Goal: Book appointment/travel/reservation

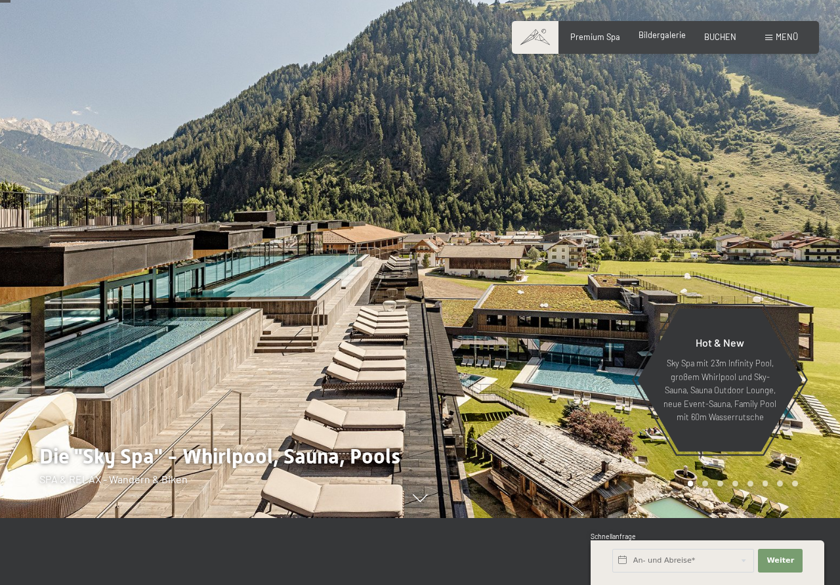
scroll to position [67, 0]
click at [660, 35] on span "Bildergalerie" at bounding box center [661, 35] width 47 height 10
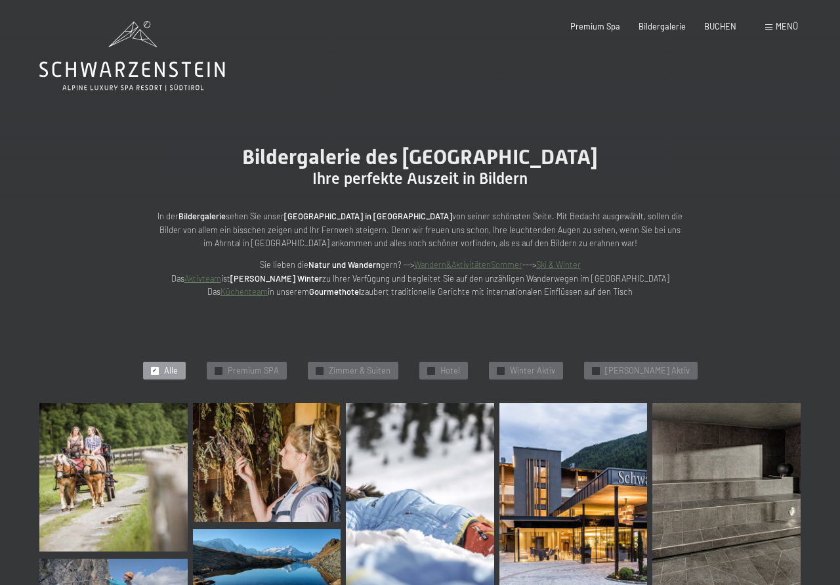
click at [774, 29] on div "Menü" at bounding box center [781, 27] width 33 height 12
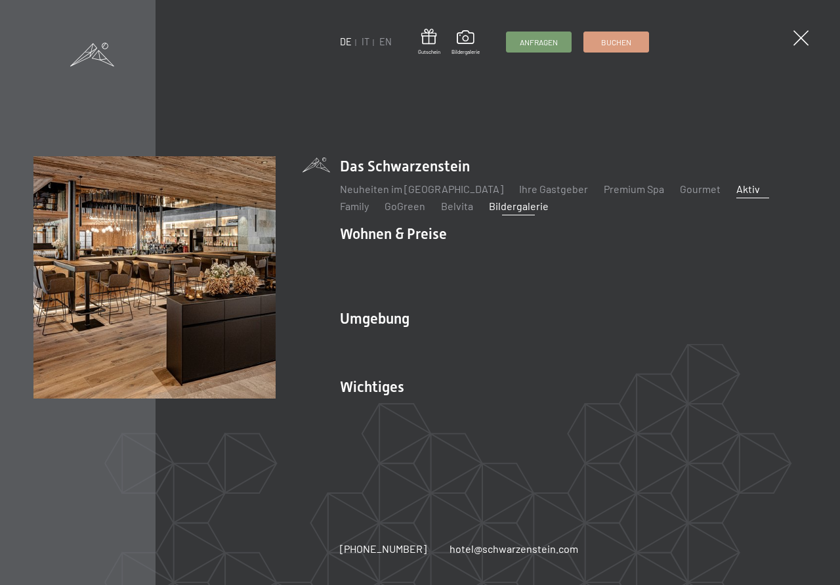
click at [736, 195] on link "Aktiv" at bounding box center [748, 188] width 24 height 12
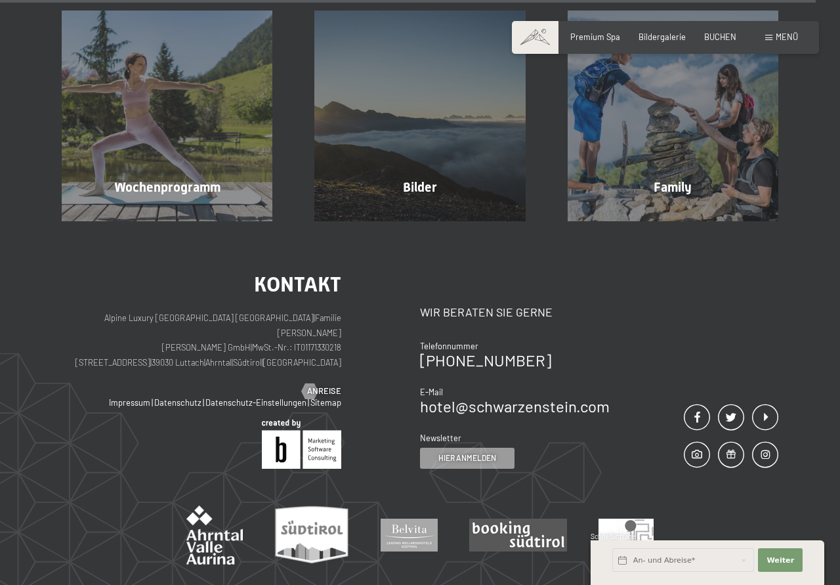
scroll to position [2829, 0]
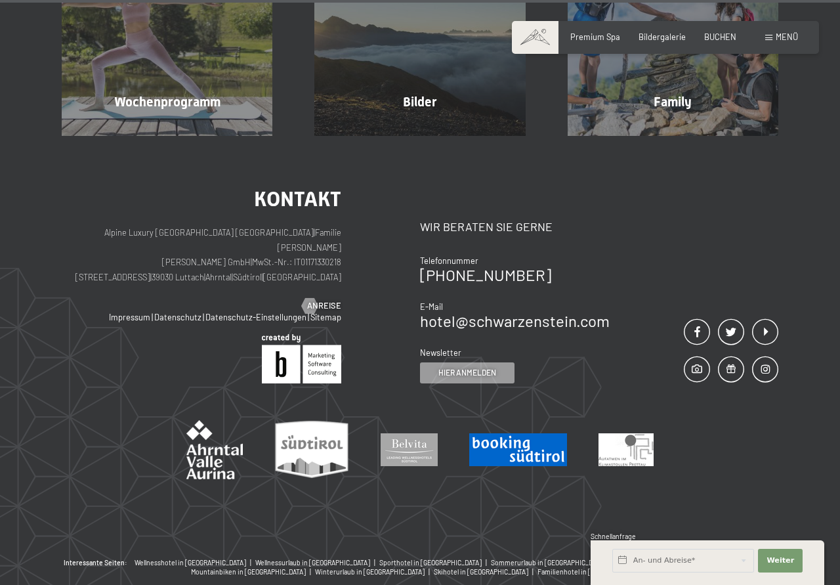
click at [497, 433] on img at bounding box center [518, 449] width 98 height 33
click at [726, 37] on span "BUCHEN" at bounding box center [720, 35] width 32 height 10
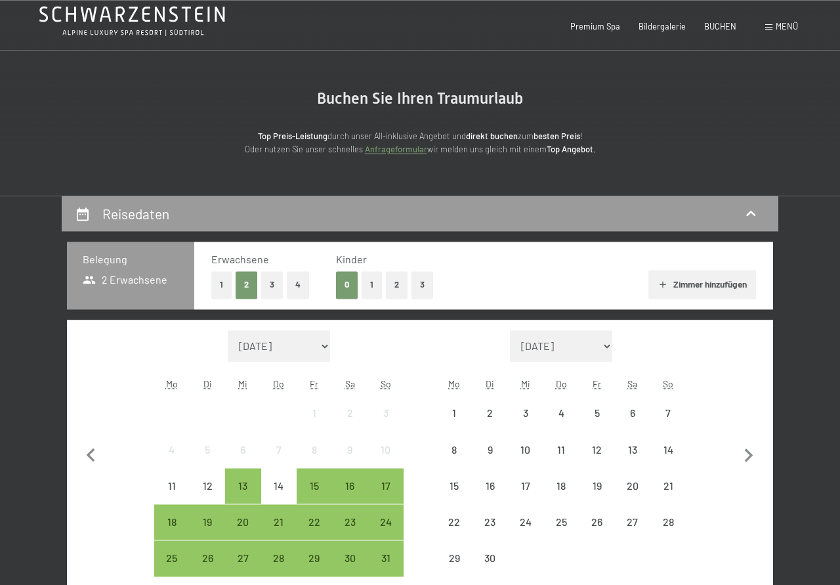
scroll to position [201, 0]
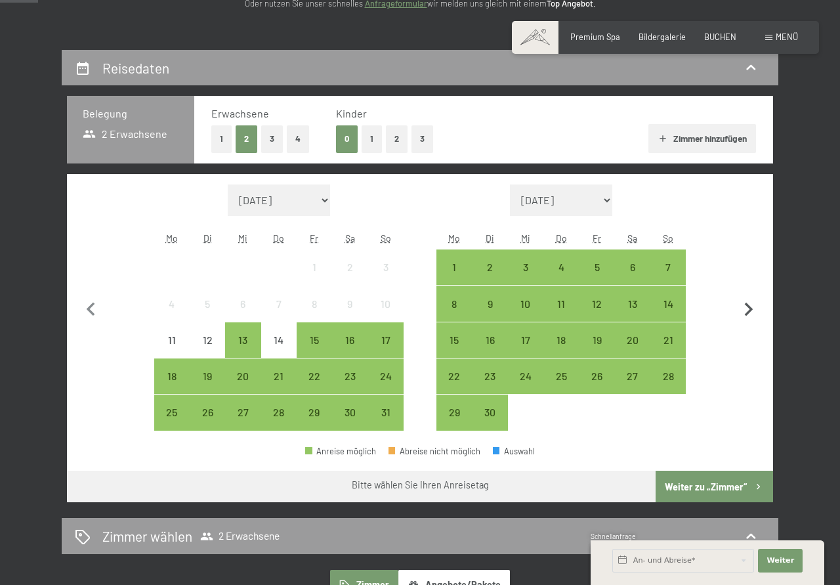
click at [753, 310] on icon "button" at bounding box center [749, 310] width 28 height 28
select select "2025-09-01"
select select "2025-10-01"
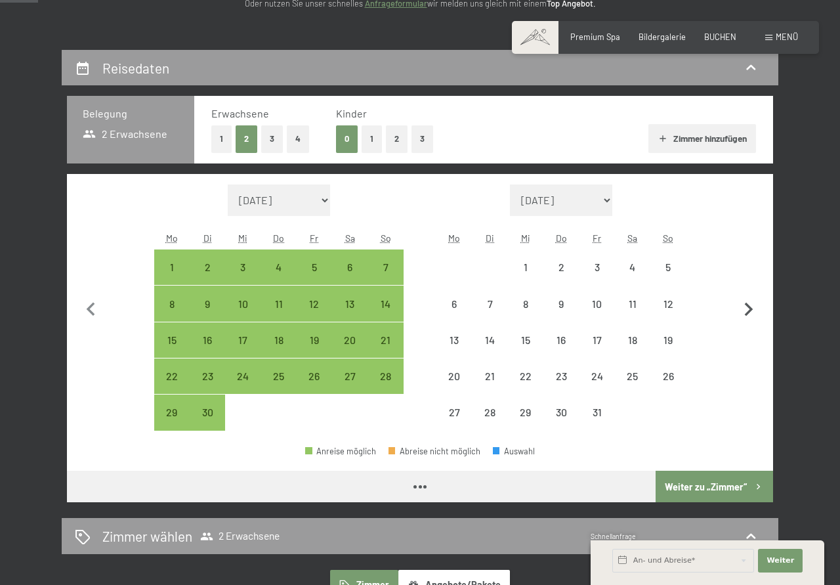
click at [753, 310] on icon "button" at bounding box center [749, 310] width 28 height 28
select select "2025-10-01"
select select "2025-11-01"
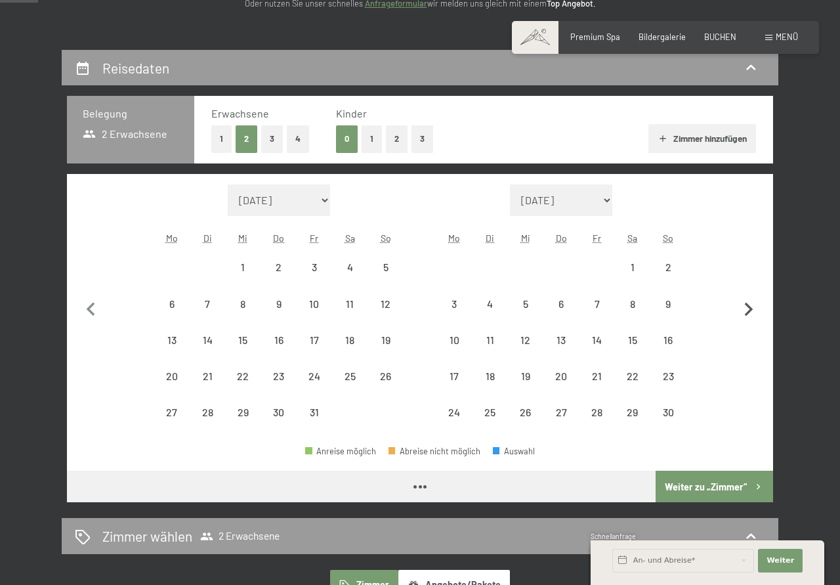
select select "2025-10-01"
select select "2025-11-01"
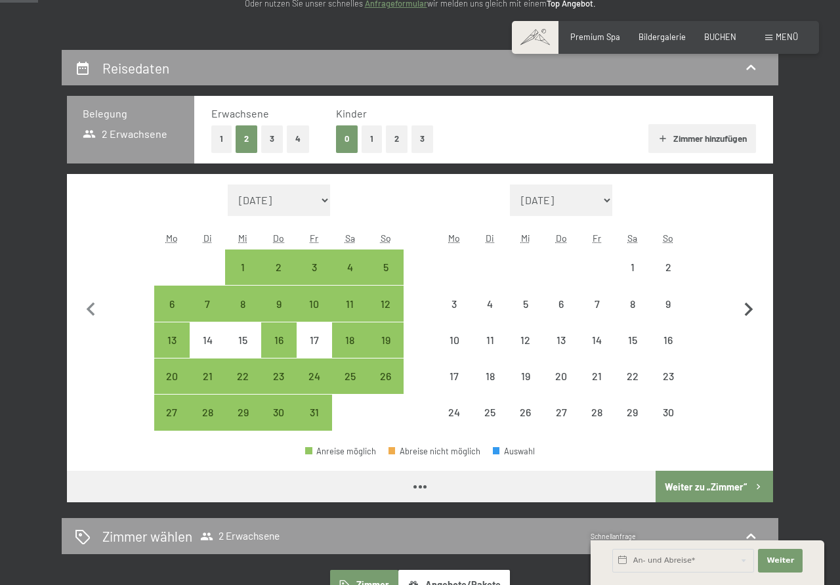
select select "2025-10-01"
select select "2025-11-01"
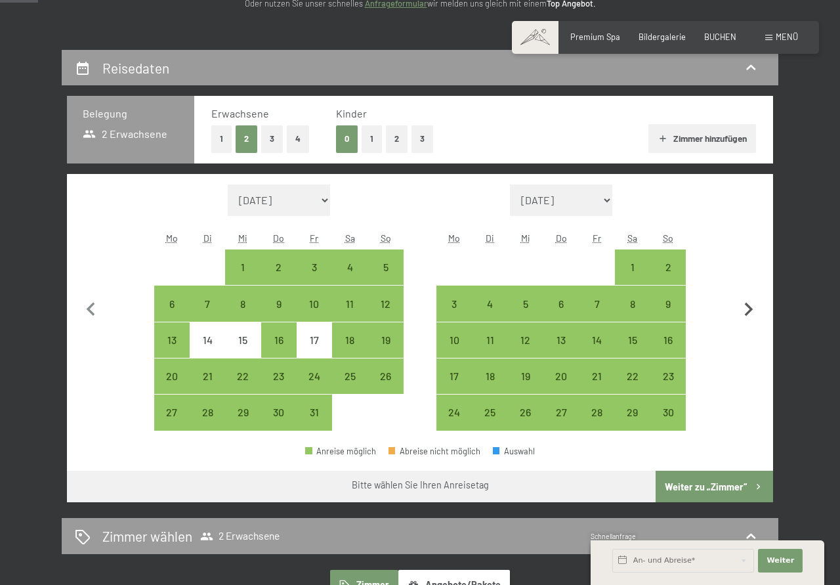
click at [753, 310] on icon "button" at bounding box center [749, 310] width 28 height 28
select select "2025-11-01"
select select "2025-12-01"
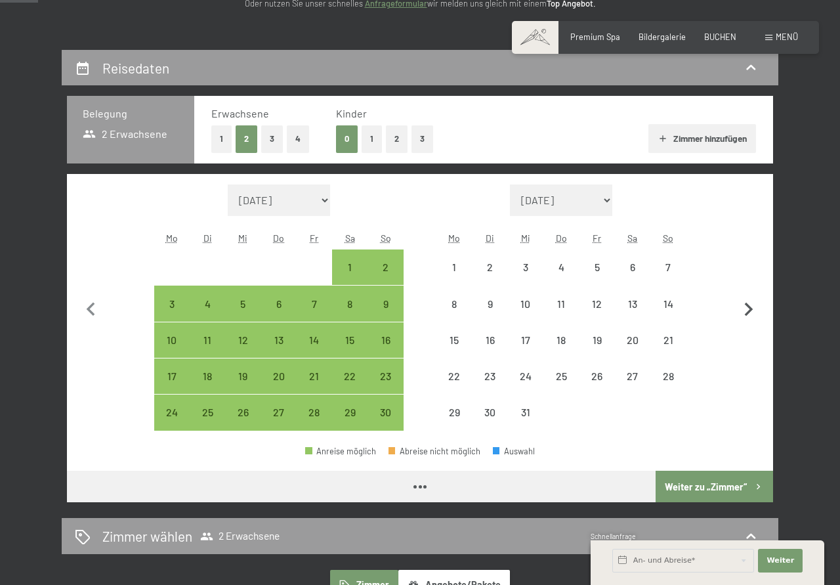
click at [753, 310] on icon "button" at bounding box center [749, 310] width 28 height 28
select select "2025-12-01"
select select "2026-01-01"
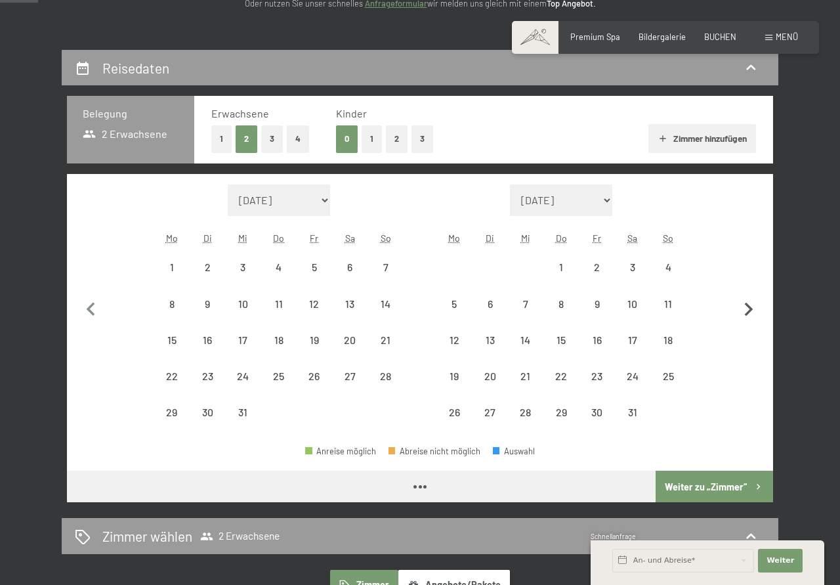
select select "2025-12-01"
select select "2026-01-01"
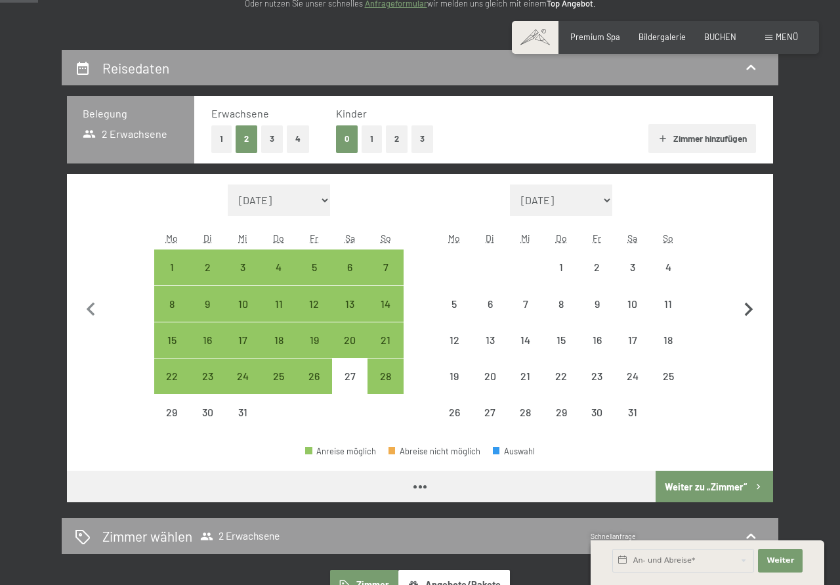
select select "2025-12-01"
select select "2026-01-01"
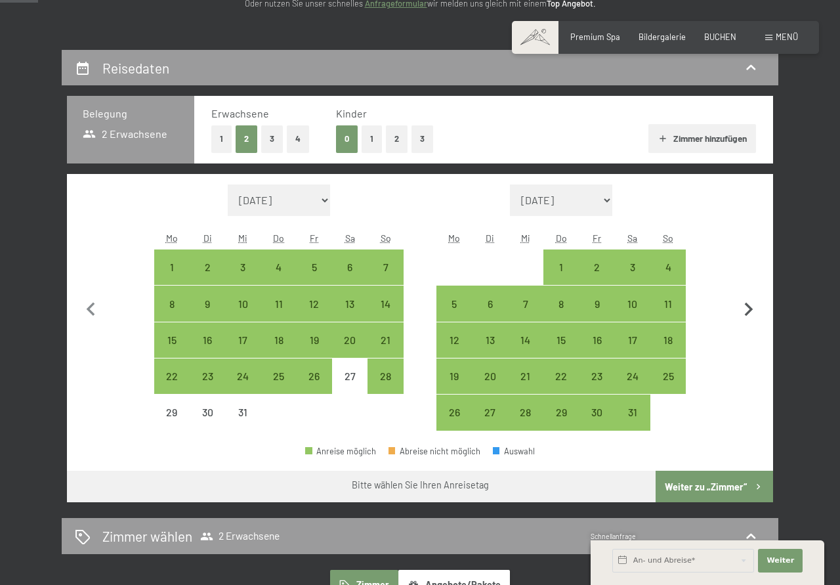
click at [753, 310] on icon "button" at bounding box center [749, 310] width 28 height 28
select select "2026-01-01"
select select "2026-02-01"
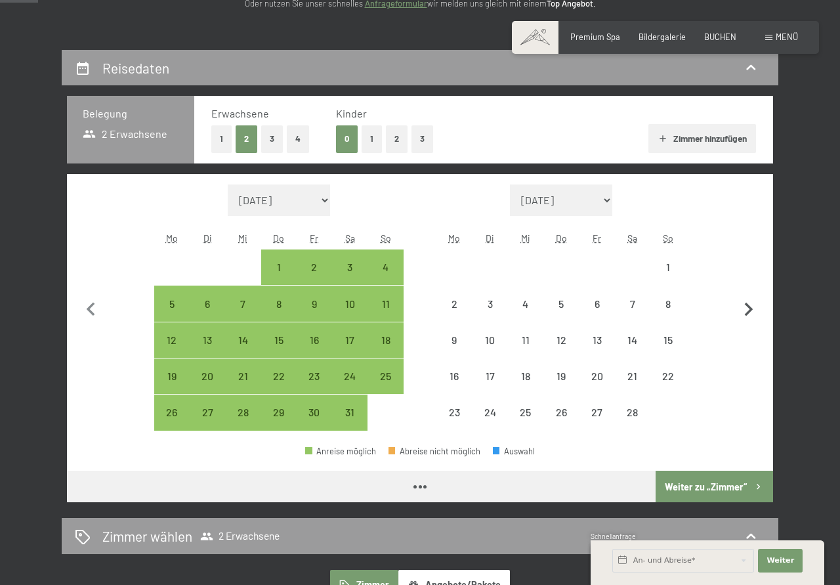
click at [753, 310] on icon "button" at bounding box center [749, 310] width 28 height 28
select select "2026-02-01"
select select "2026-03-01"
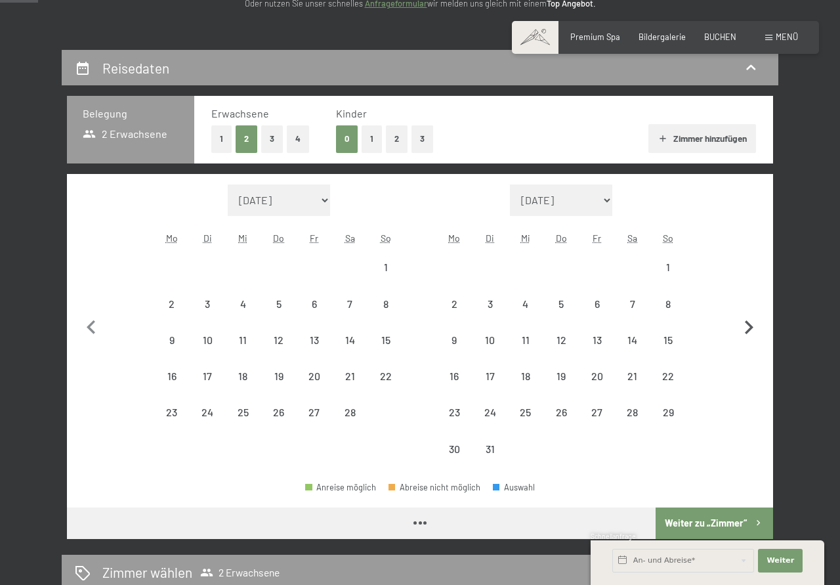
select select "2026-02-01"
select select "2026-03-01"
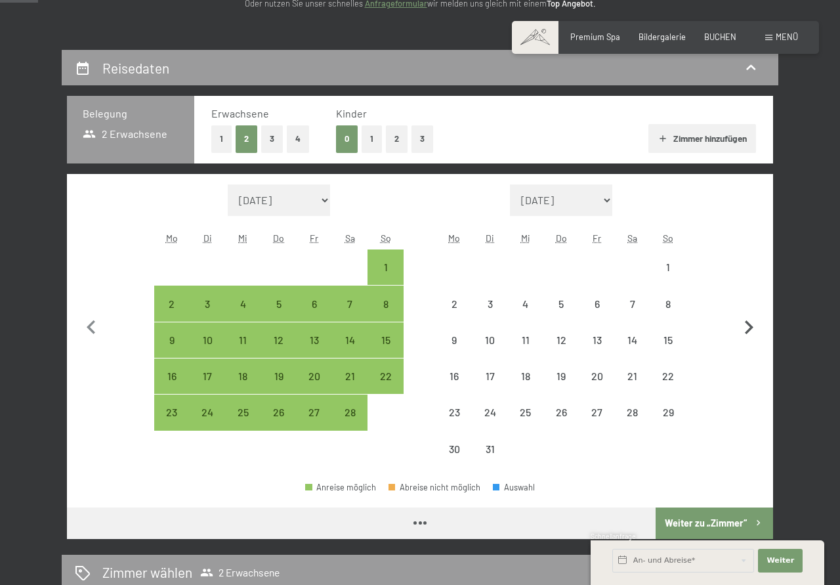
select select "2026-02-01"
select select "2026-03-01"
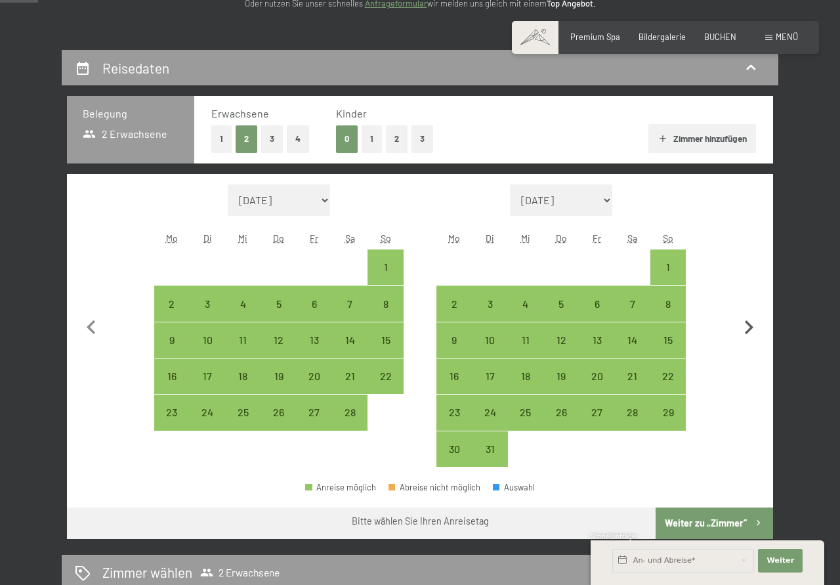
click at [753, 310] on button "button" at bounding box center [749, 325] width 28 height 283
select select "2026-03-01"
select select "2026-04-01"
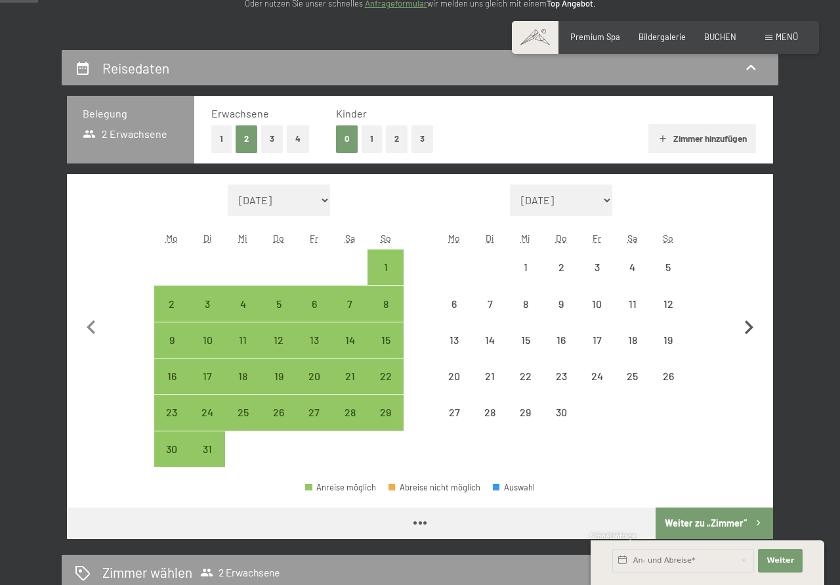
click at [753, 310] on button "button" at bounding box center [749, 325] width 28 height 283
select select "2026-04-01"
select select "2026-05-01"
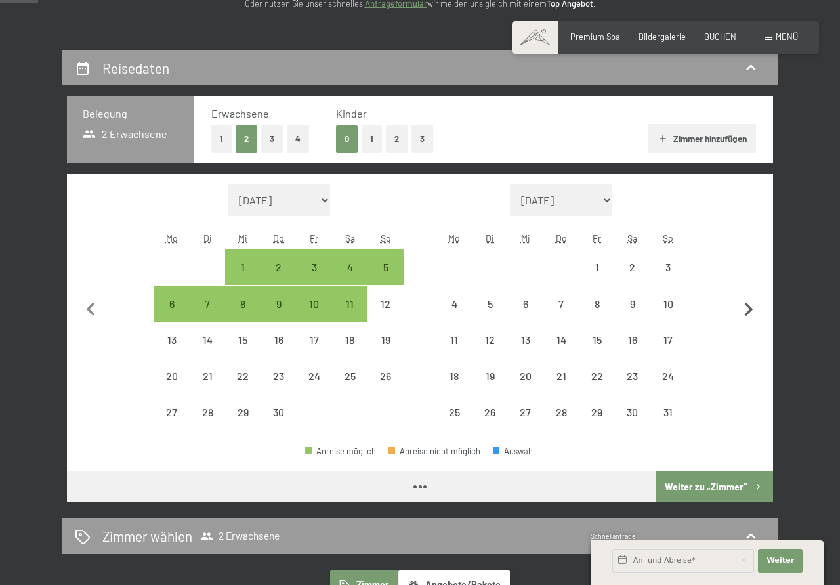
click at [753, 310] on icon "button" at bounding box center [749, 310] width 28 height 28
select select "2026-05-01"
select select "2026-06-01"
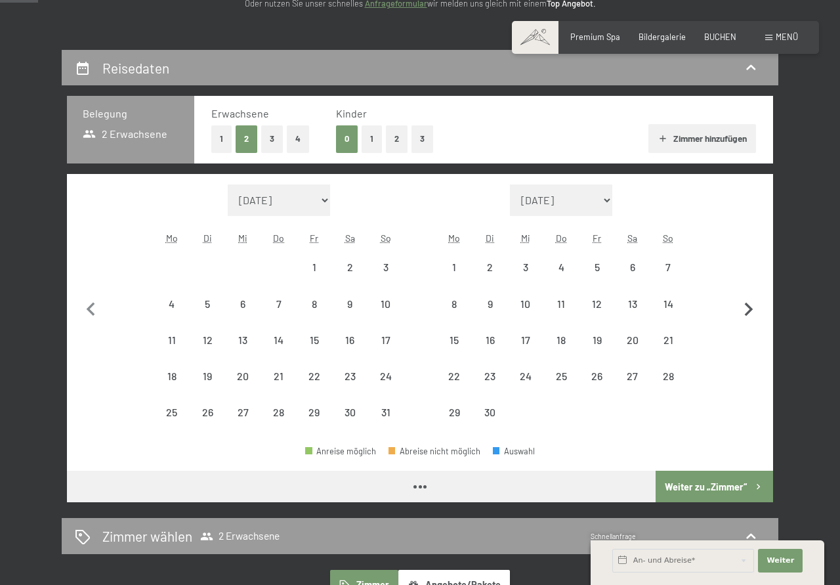
click at [753, 310] on icon "button" at bounding box center [749, 310] width 28 height 28
select select "2026-06-01"
select select "2026-07-01"
select select "2026-06-01"
select select "2026-07-01"
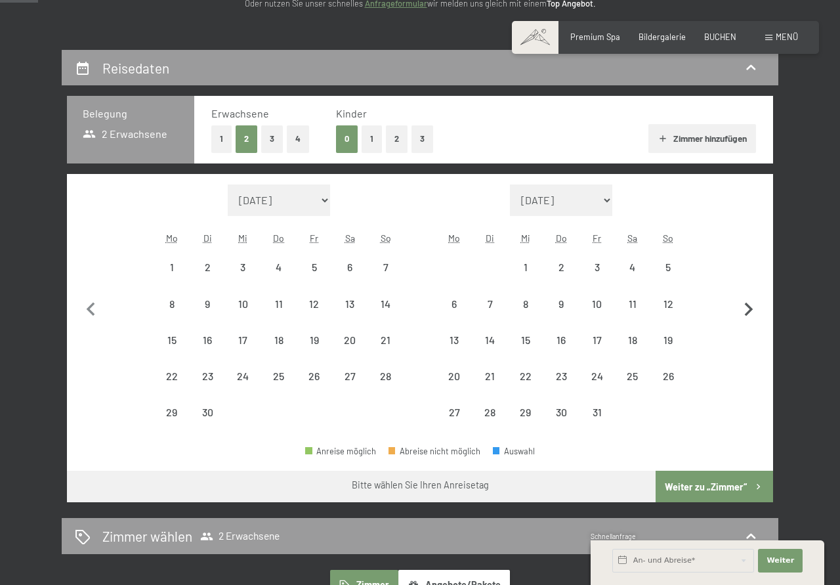
click at [751, 311] on icon "button" at bounding box center [749, 310] width 9 height 14
select select "2026-07-01"
select select "2026-08-01"
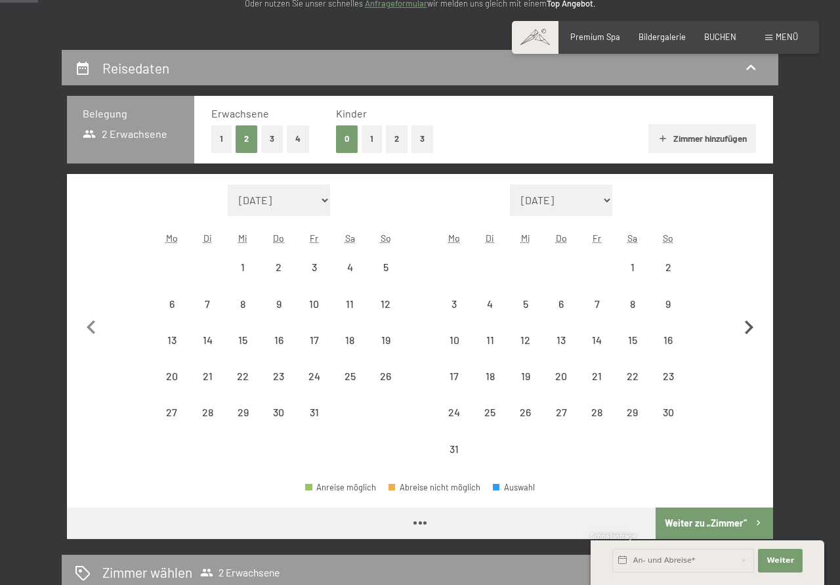
select select "2026-07-01"
select select "2026-08-01"
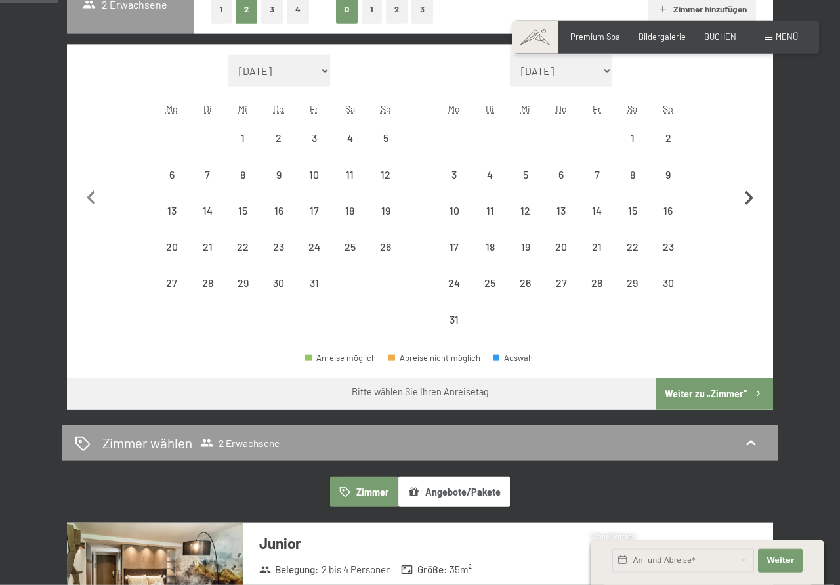
scroll to position [335, 0]
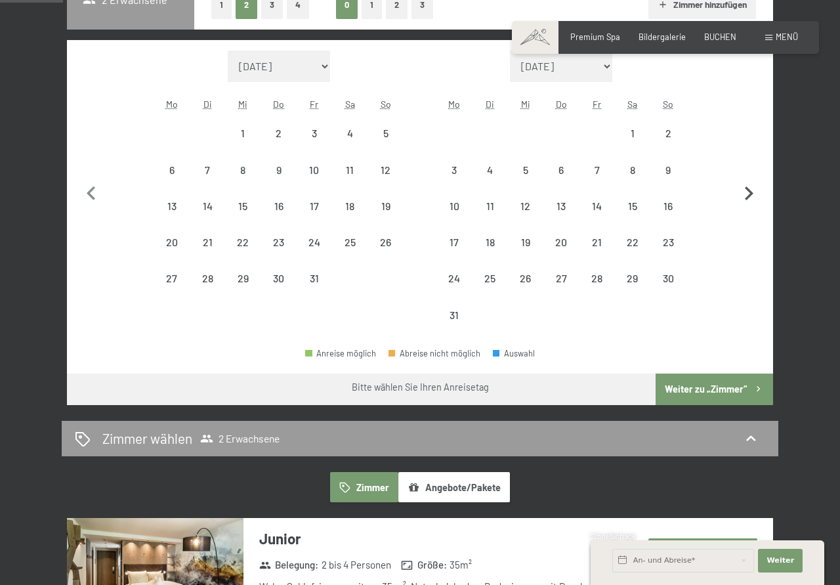
click at [749, 195] on icon "button" at bounding box center [749, 194] width 28 height 28
select select "2026-08-01"
select select "2026-09-01"
select select "2026-08-01"
select select "2026-09-01"
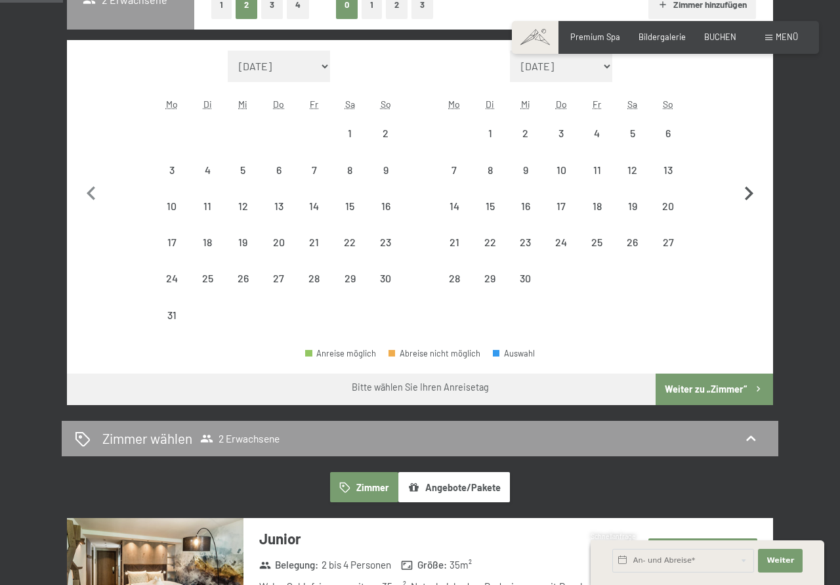
click at [749, 195] on icon "button" at bounding box center [749, 194] width 28 height 28
select select "2026-09-01"
select select "2026-10-01"
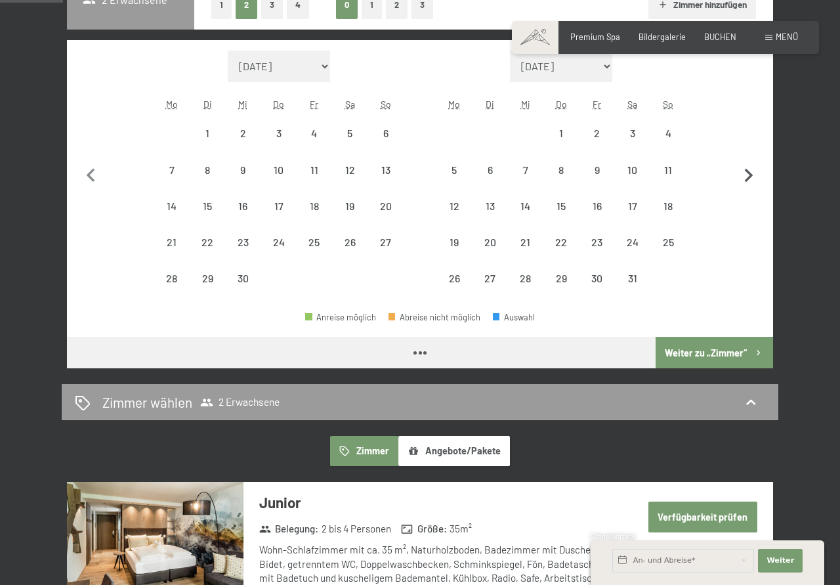
select select "2026-09-01"
select select "2026-10-01"
click at [747, 178] on icon "button" at bounding box center [749, 176] width 28 height 28
select select "2026-10-01"
select select "2026-11-01"
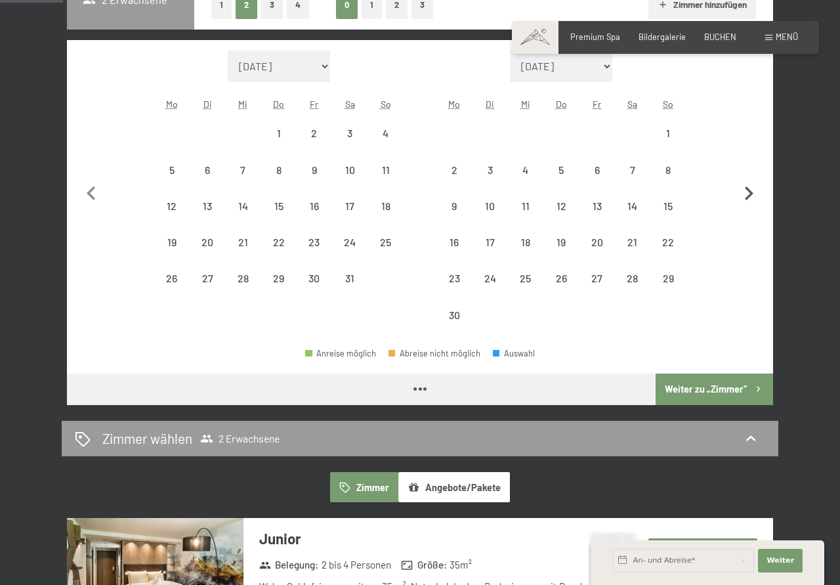
select select "2026-10-01"
select select "2026-11-01"
click at [749, 202] on icon "button" at bounding box center [749, 194] width 28 height 28
select select "2026-11-01"
select select "2026-12-01"
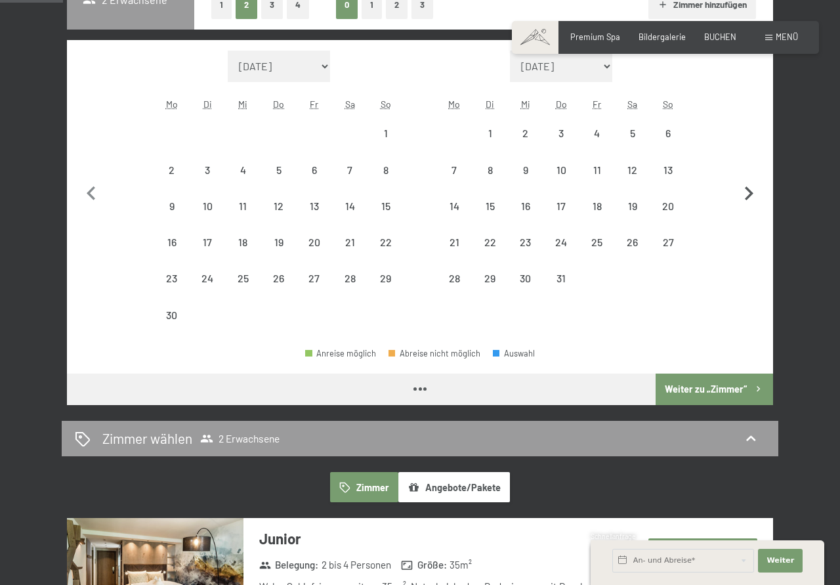
select select "2026-11-01"
select select "2026-12-01"
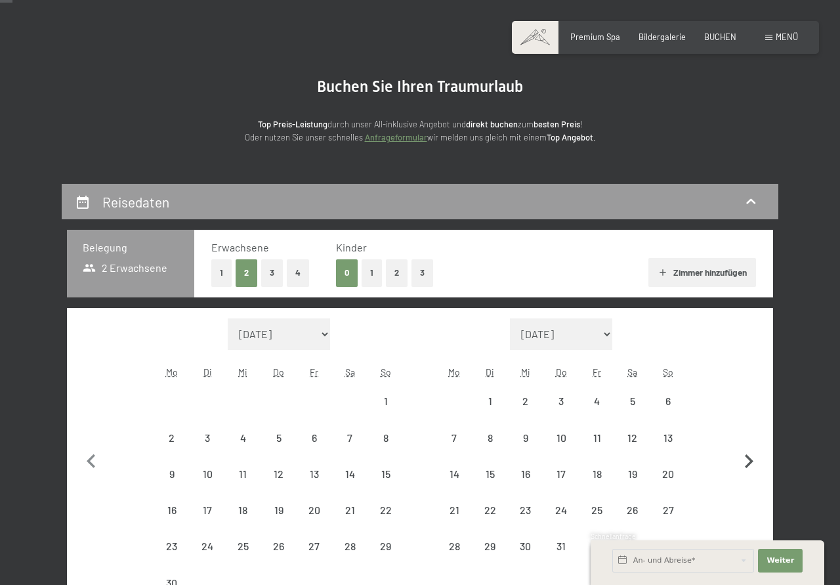
click at [744, 461] on icon "button" at bounding box center [749, 462] width 28 height 28
select select "2026-12-01"
select select "2027-01-01"
click at [751, 443] on icon "button" at bounding box center [749, 443] width 9 height 14
select select "2027-01-01"
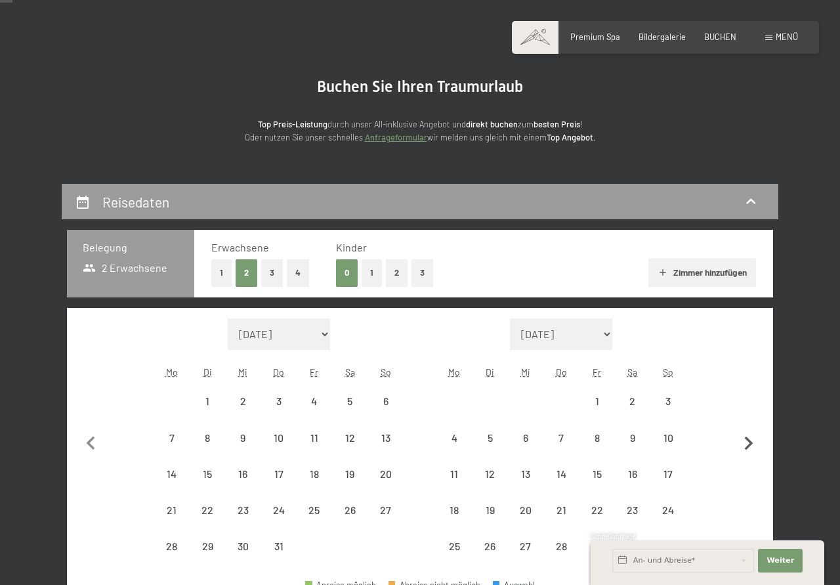
select select "2027-02-01"
select select "2027-01-01"
select select "2027-02-01"
click at [751, 443] on icon "button" at bounding box center [749, 443] width 9 height 14
click at [752, 443] on icon "button" at bounding box center [749, 443] width 9 height 14
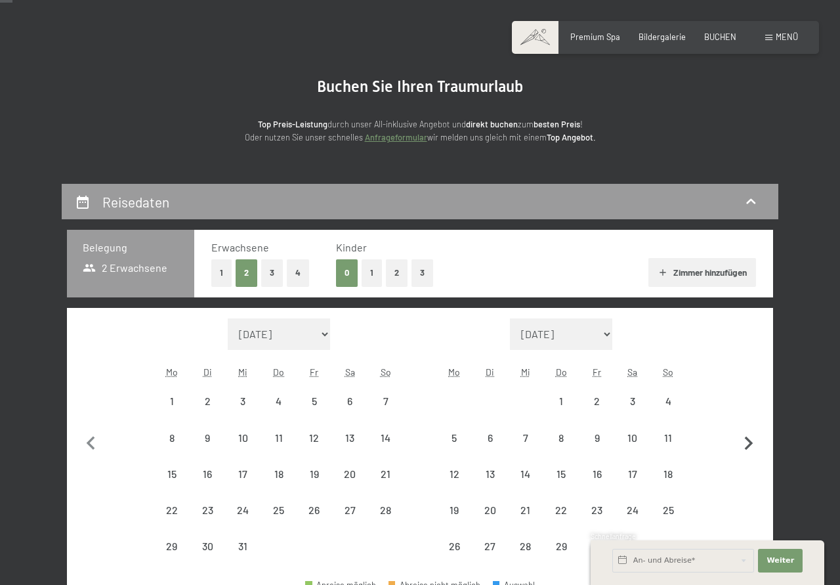
click at [752, 443] on icon "button" at bounding box center [749, 443] width 9 height 14
click at [752, 443] on button "button" at bounding box center [749, 441] width 28 height 247
select select "2027-05-01"
select select "2027-06-01"
click at [752, 443] on button "button" at bounding box center [749, 459] width 28 height 283
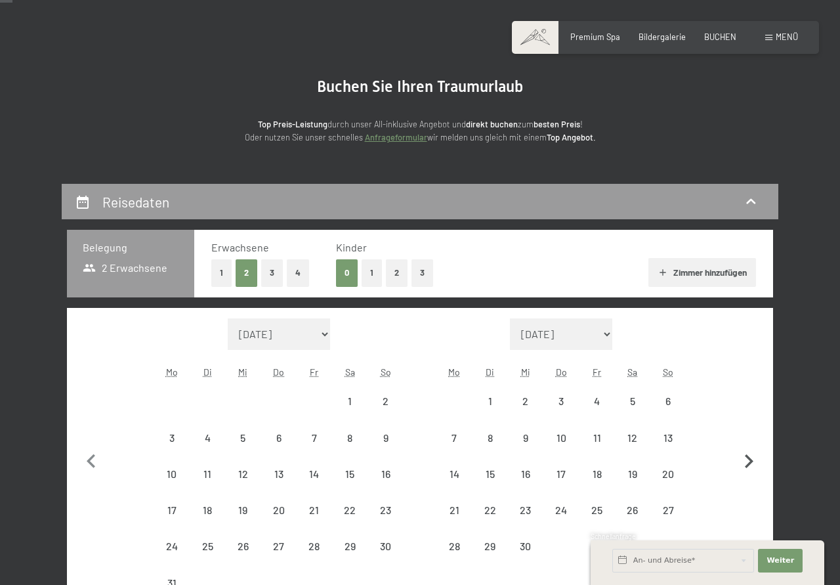
select select "2027-06-01"
select select "2027-07-01"
select select "2027-06-01"
select select "2027-07-01"
click at [401, 272] on button "2" at bounding box center [397, 272] width 22 height 27
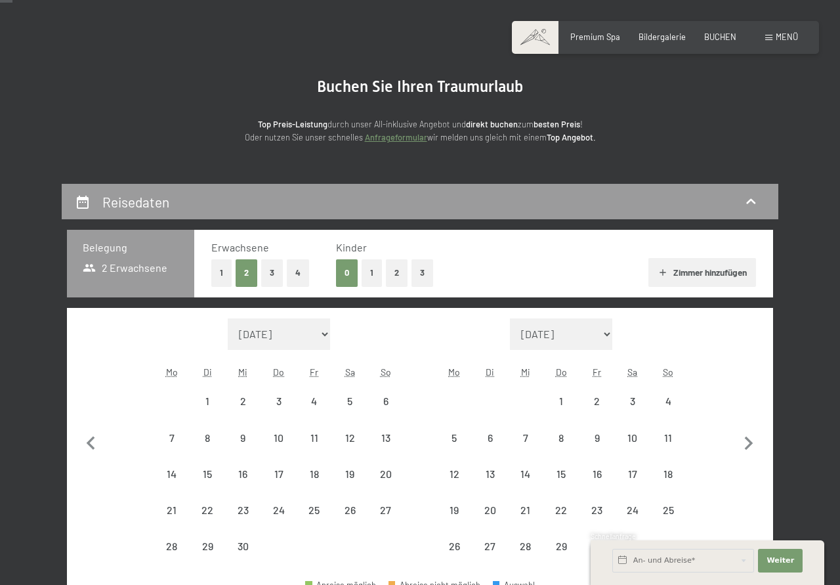
select select "2027-06-01"
select select "2027-07-01"
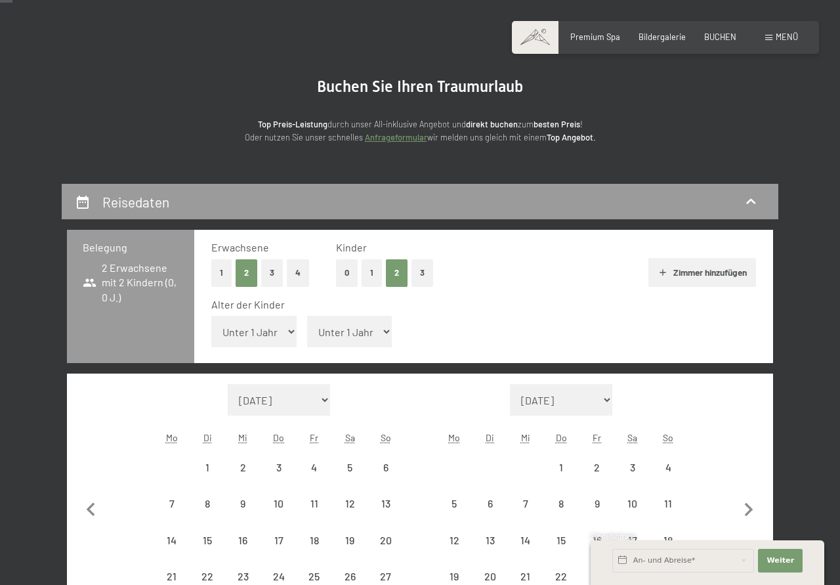
select select "2027-06-01"
select select "2027-07-01"
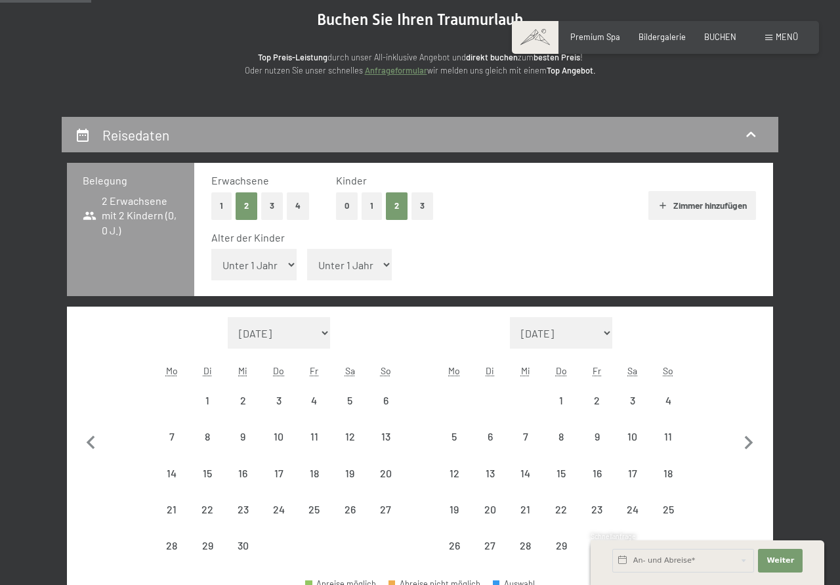
click at [211, 249] on select "Unter 1 Jahr 1 Jahr 2 Jahre 3 Jahre 4 Jahre 5 Jahre 6 Jahre 7 Jahre 8 Jahre 9 J…" at bounding box center [253, 264] width 85 height 31
select select "15"
click option "15 Jahre" at bounding box center [0, 0] width 0 height 0
select select "2027-06-01"
select select "2027-07-01"
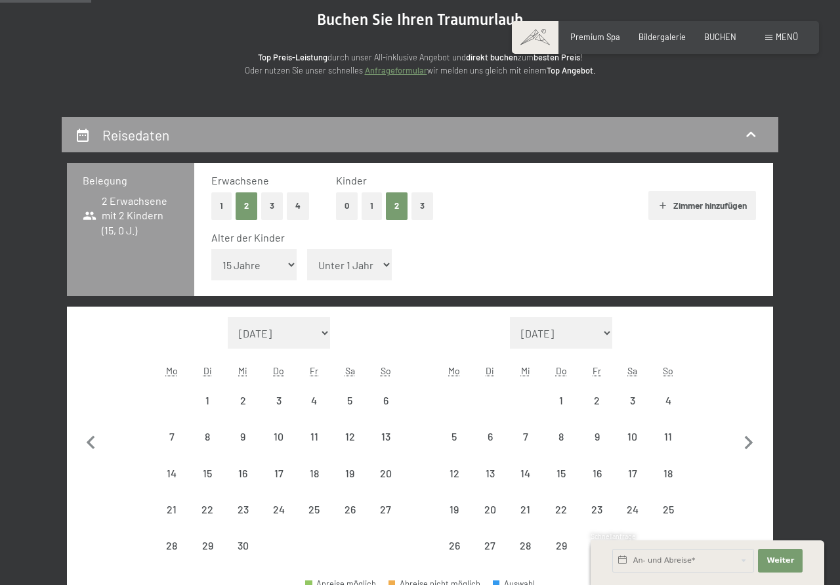
click at [307, 249] on select "Unter 1 Jahr 1 Jahr 2 Jahre 3 Jahre 4 Jahre 5 Jahre 6 Jahre 7 Jahre 8 Jahre 9 J…" at bounding box center [349, 264] width 85 height 31
select select "11"
click option "11 Jahre" at bounding box center [0, 0] width 0 height 0
select select "2027-06-01"
select select "2027-07-01"
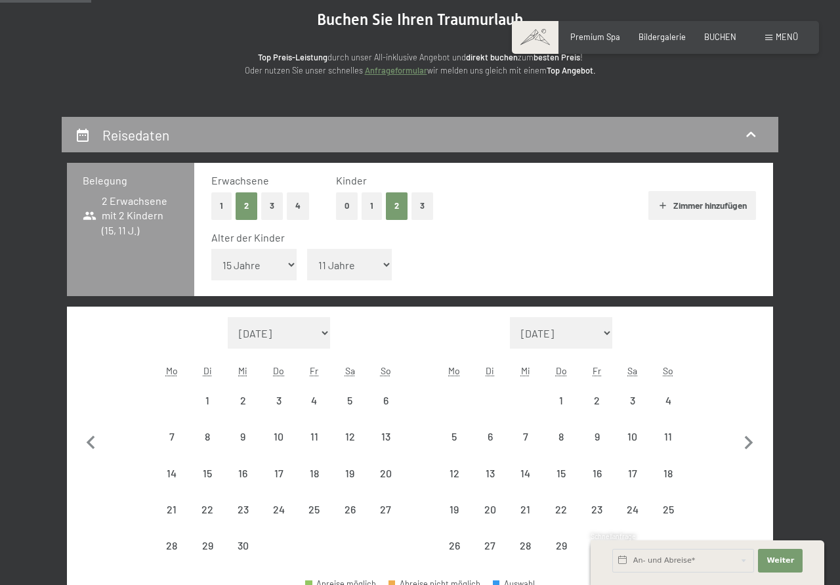
select select "2027-06-01"
select select "2027-07-01"
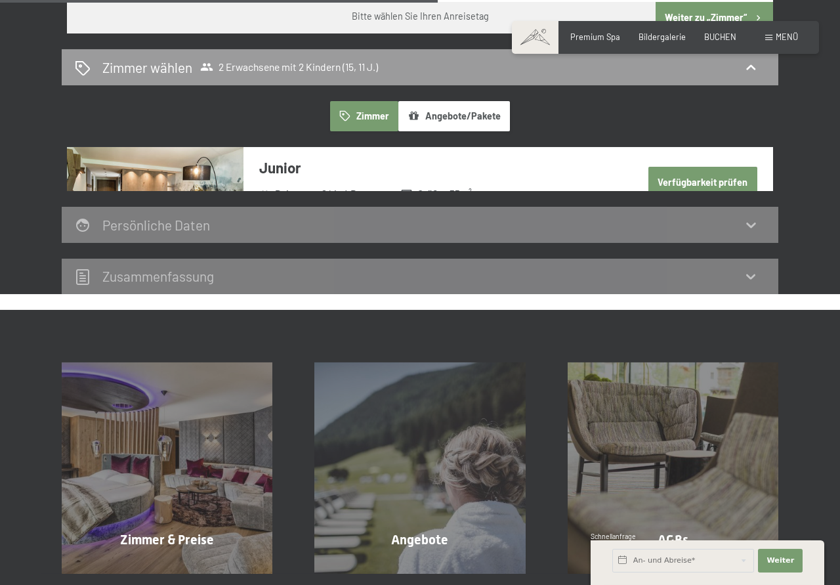
scroll to position [736, 0]
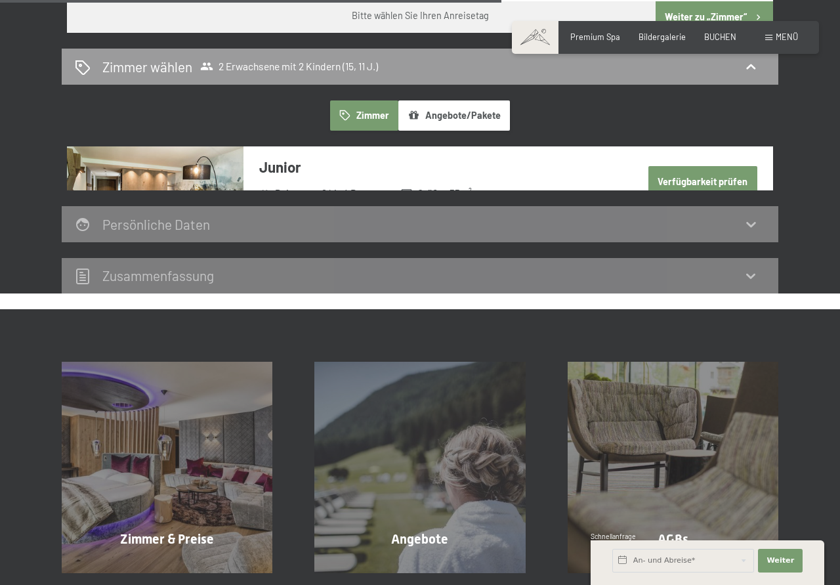
click at [429, 120] on button "Angebote/Pakete" at bounding box center [454, 115] width 112 height 30
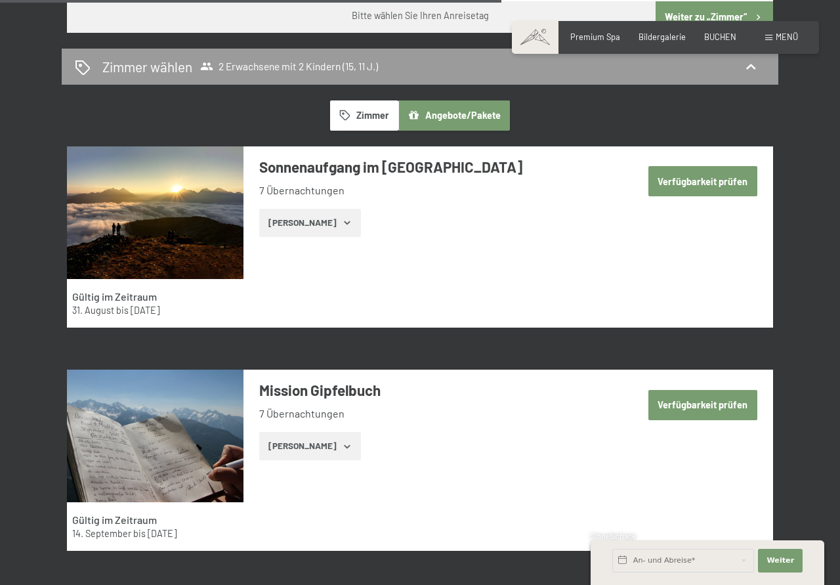
click at [354, 119] on button "Zimmer" at bounding box center [364, 115] width 68 height 30
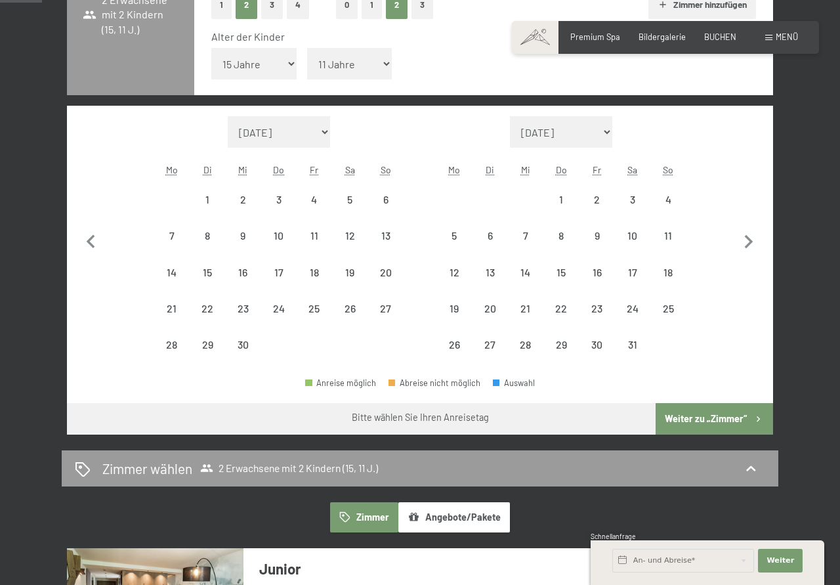
scroll to position [0, 0]
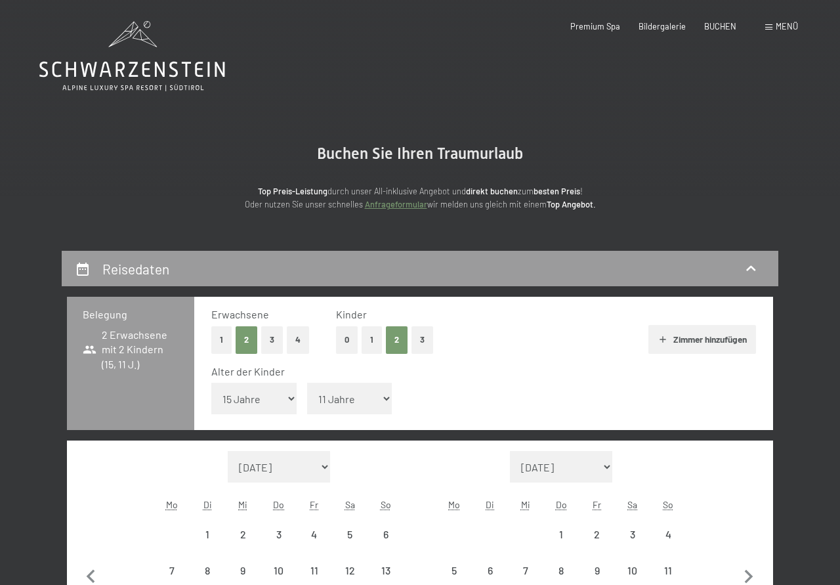
click at [395, 203] on link "Anfrageformular" at bounding box center [396, 204] width 62 height 10
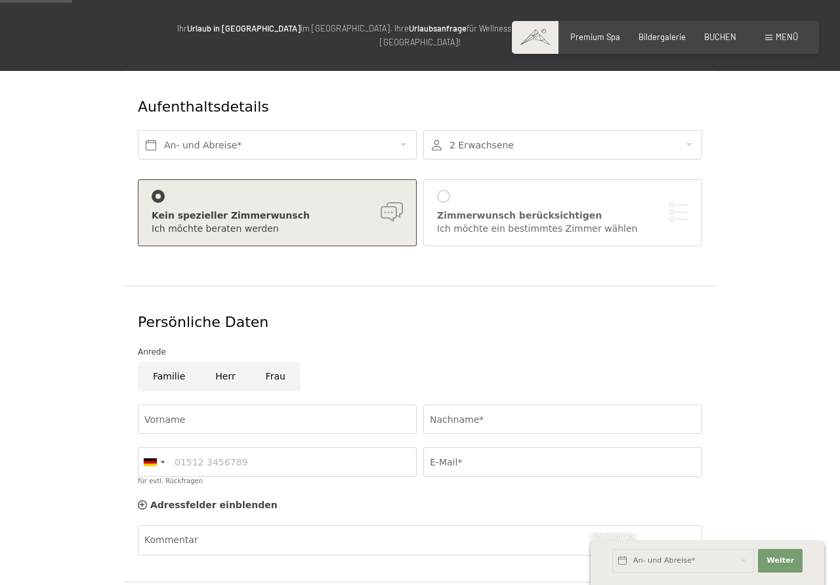
scroll to position [134, 0]
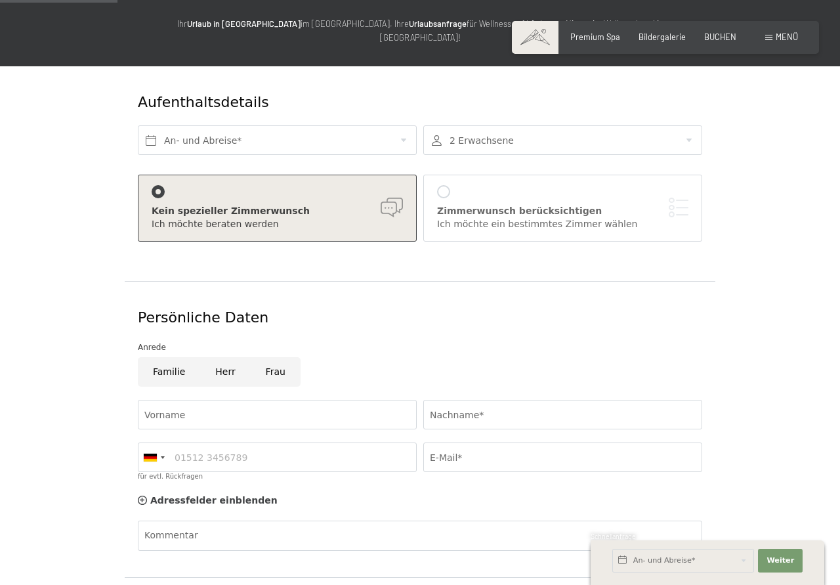
click at [688, 125] on div at bounding box center [562, 140] width 279 height 30
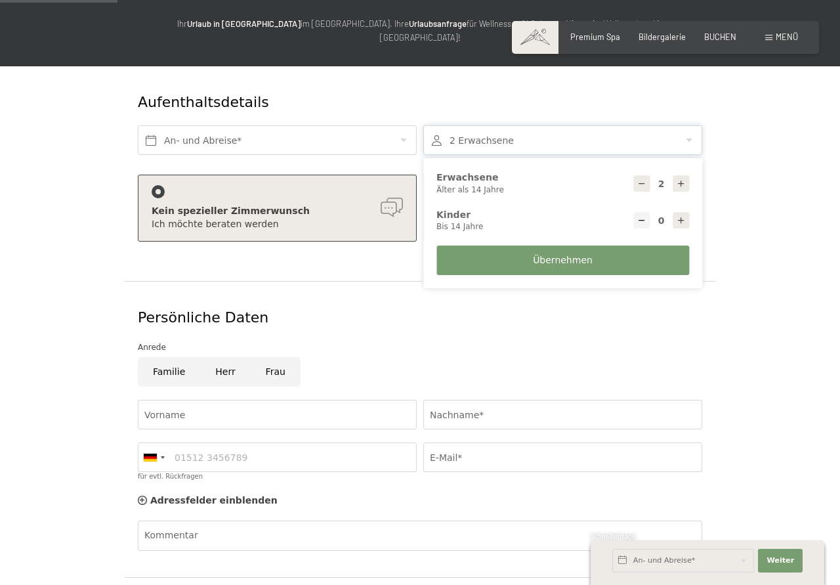
click at [688, 125] on div at bounding box center [562, 140] width 279 height 30
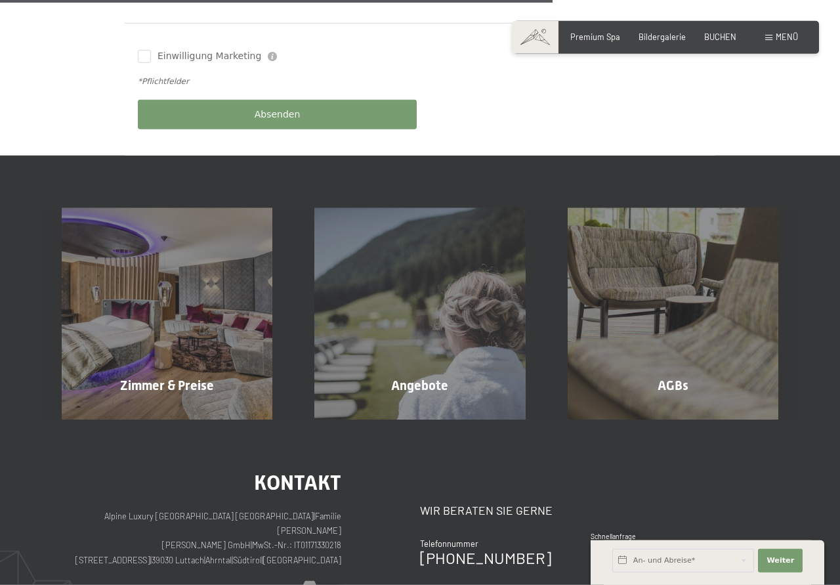
scroll to position [669, 0]
